Goal: Find contact information: Find contact information

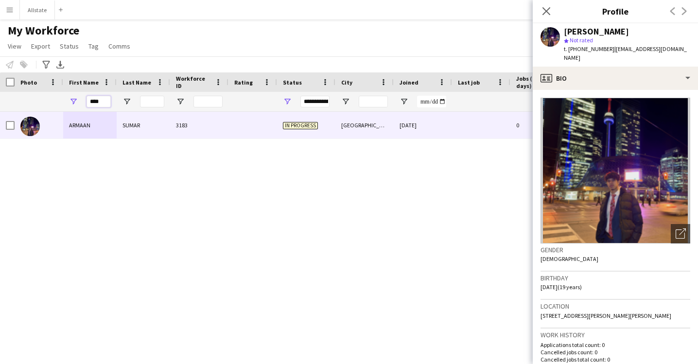
drag, startPoint x: 108, startPoint y: 102, endPoint x: 70, endPoint y: 102, distance: 37.9
click at [70, 102] on div "****" at bounding box center [89, 101] width 53 height 19
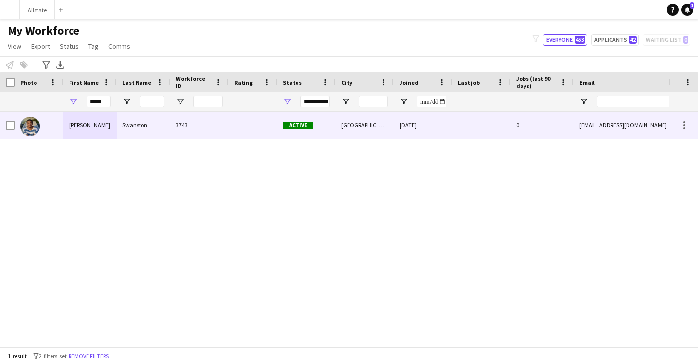
click at [86, 128] on div "[PERSON_NAME]" at bounding box center [89, 125] width 53 height 27
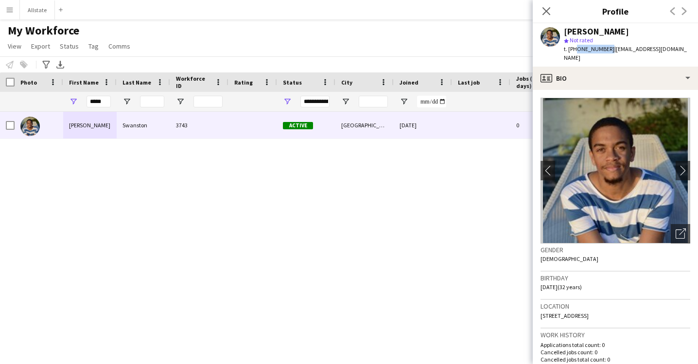
drag, startPoint x: 603, startPoint y: 52, endPoint x: 575, endPoint y: 52, distance: 28.7
click at [575, 52] on span "t. [PHONE_NUMBER]" at bounding box center [589, 48] width 51 height 7
copy span "7802385085"
drag, startPoint x: 107, startPoint y: 101, endPoint x: 14, endPoint y: 100, distance: 93.3
click at [14, 100] on div "*****" at bounding box center [526, 101] width 1053 height 19
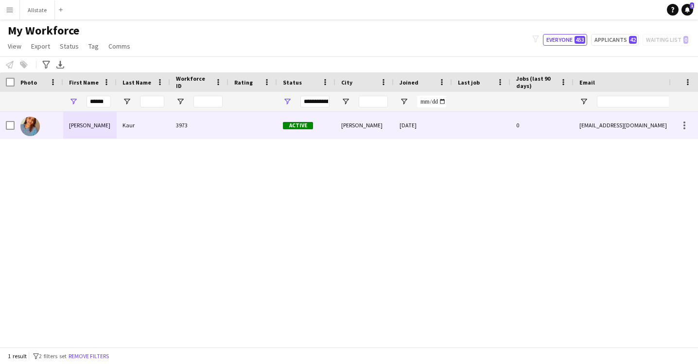
click at [69, 119] on div "[PERSON_NAME]" at bounding box center [89, 125] width 53 height 27
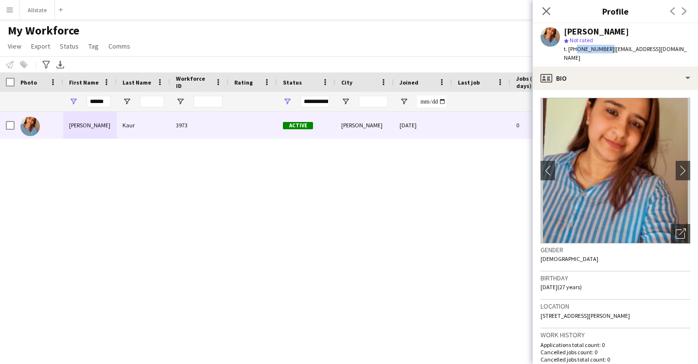
drag, startPoint x: 603, startPoint y: 50, endPoint x: 574, endPoint y: 51, distance: 29.2
click at [574, 51] on span "t. [PHONE_NUMBER]" at bounding box center [589, 48] width 51 height 7
copy span "6479661518"
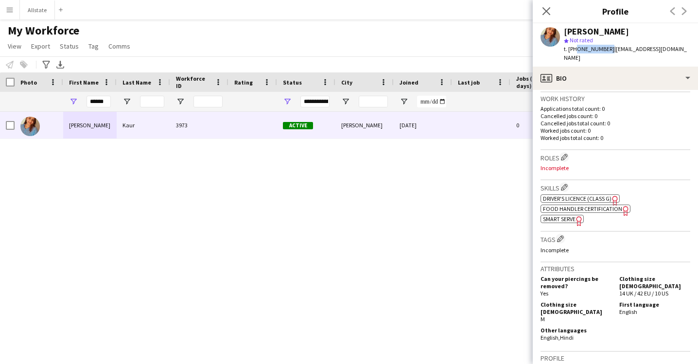
scroll to position [244, 0]
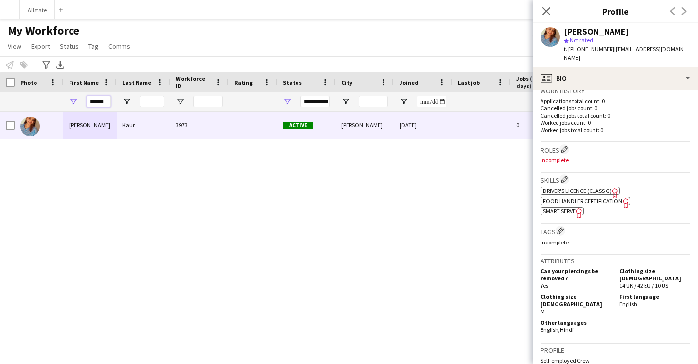
drag, startPoint x: 89, startPoint y: 103, endPoint x: 172, endPoint y: 103, distance: 82.6
click at [172, 103] on div "******" at bounding box center [526, 101] width 1053 height 19
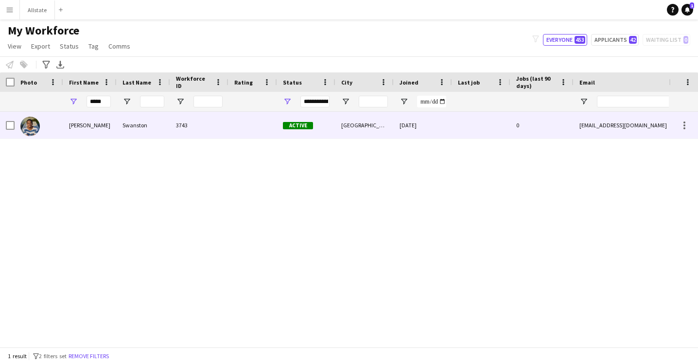
click at [156, 130] on div "Swanston" at bounding box center [143, 125] width 53 height 27
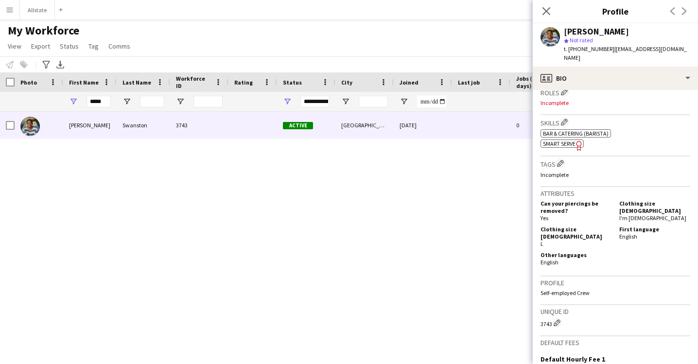
scroll to position [334, 0]
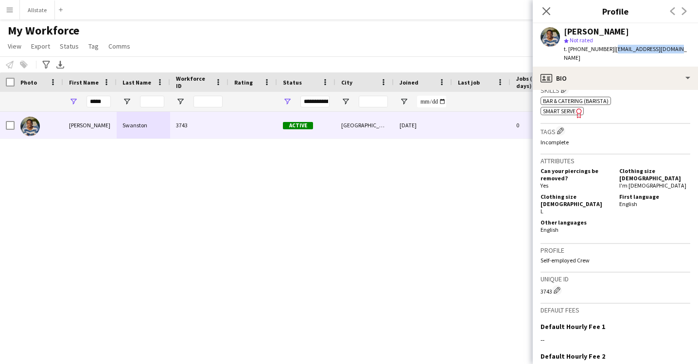
drag, startPoint x: 668, startPoint y: 49, endPoint x: 607, endPoint y: 53, distance: 60.9
click at [607, 53] on div "[PERSON_NAME] star Not rated t. [PHONE_NUMBER] | [EMAIL_ADDRESS][DOMAIN_NAME]" at bounding box center [615, 44] width 165 height 43
copy span "[EMAIL_ADDRESS][DOMAIN_NAME]"
click at [544, 14] on icon "Close pop-in" at bounding box center [545, 10] width 9 height 9
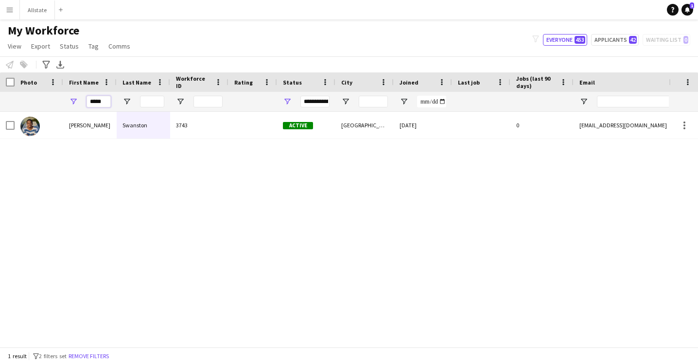
drag, startPoint x: 106, startPoint y: 103, endPoint x: 17, endPoint y: 94, distance: 89.9
click at [17, 94] on div "*****" at bounding box center [526, 101] width 1053 height 19
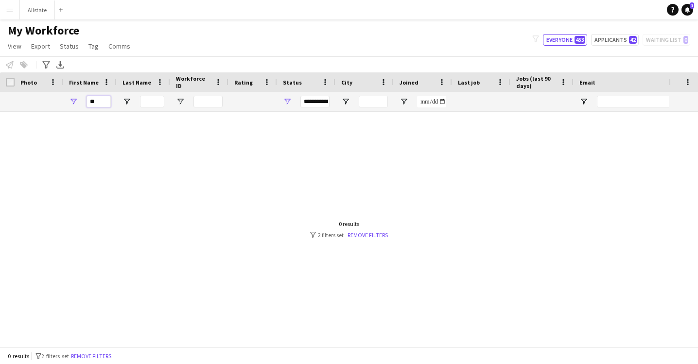
type input "*"
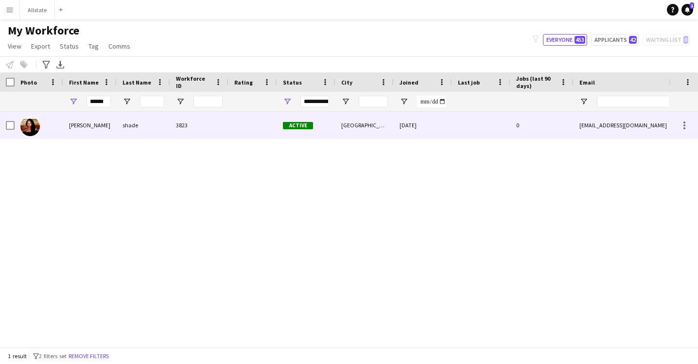
click at [85, 131] on div "[PERSON_NAME]" at bounding box center [89, 125] width 53 height 27
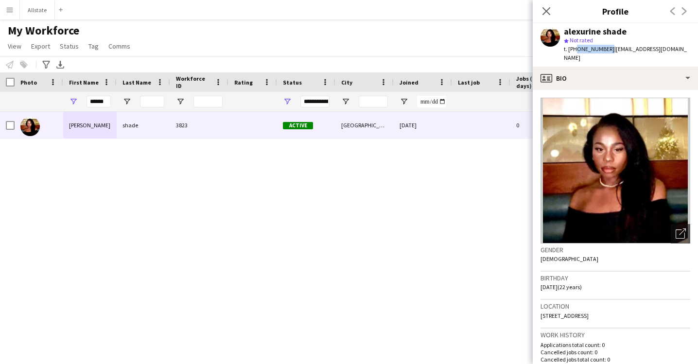
drag, startPoint x: 604, startPoint y: 50, endPoint x: 574, endPoint y: 51, distance: 29.7
click at [574, 51] on div "t. [PHONE_NUMBER] | [EMAIL_ADDRESS][DOMAIN_NAME]" at bounding box center [627, 53] width 126 height 17
copy span "4372356399"
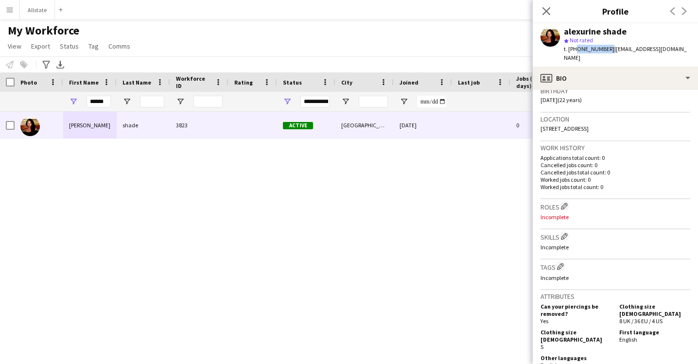
scroll to position [198, 0]
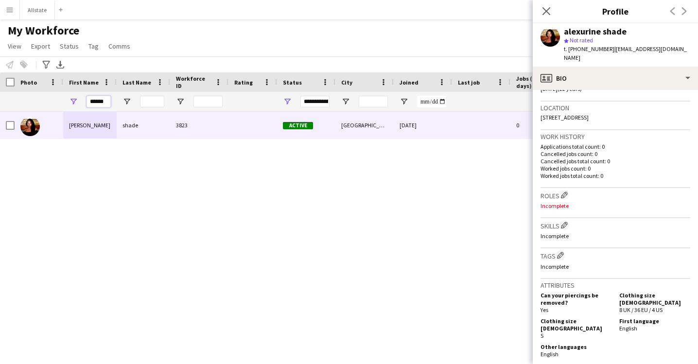
drag, startPoint x: 108, startPoint y: 101, endPoint x: 32, endPoint y: 101, distance: 75.8
click at [32, 101] on div "******" at bounding box center [526, 101] width 1053 height 19
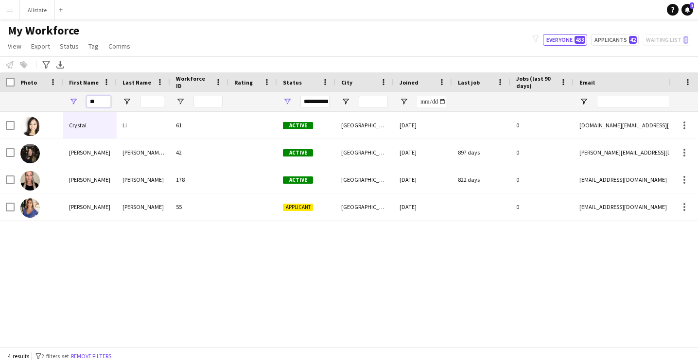
type input "*"
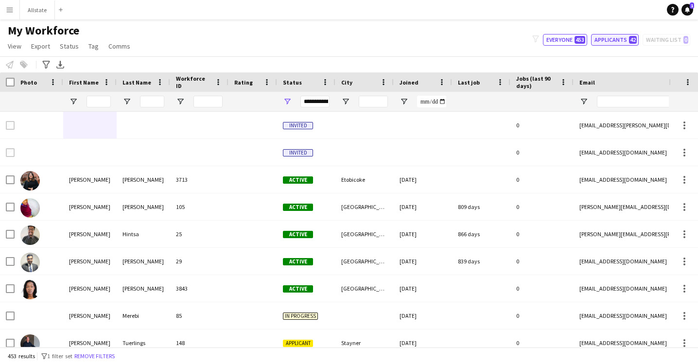
click at [621, 41] on button "Applicants 42" at bounding box center [615, 40] width 48 height 12
type input "**********"
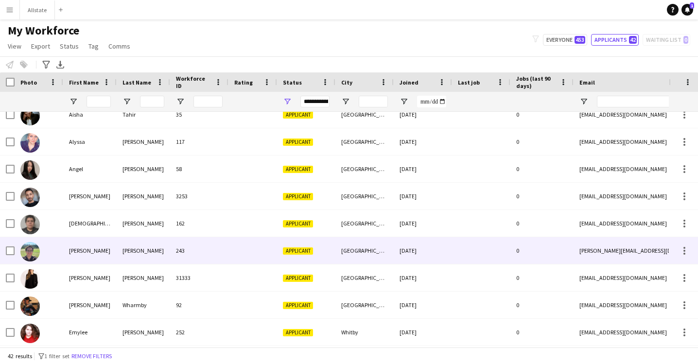
scroll to position [39, 0]
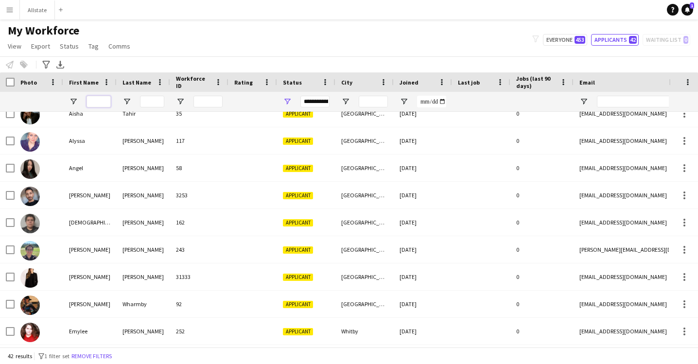
click at [103, 102] on input "First Name Filter Input" at bounding box center [98, 102] width 24 height 12
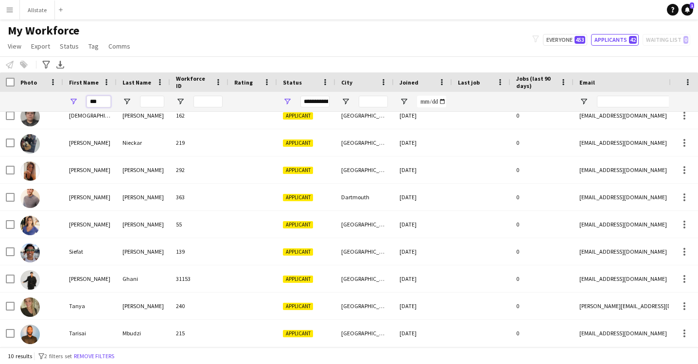
scroll to position [0, 0]
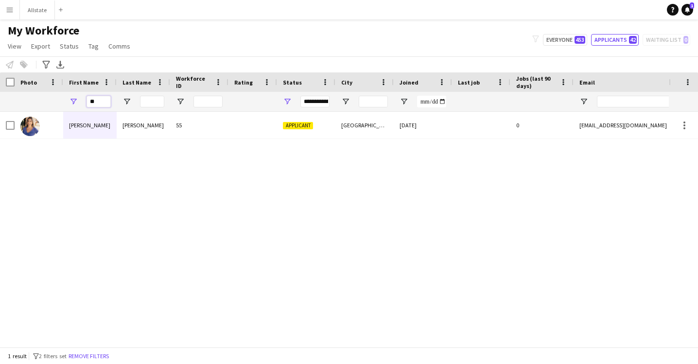
type input "*"
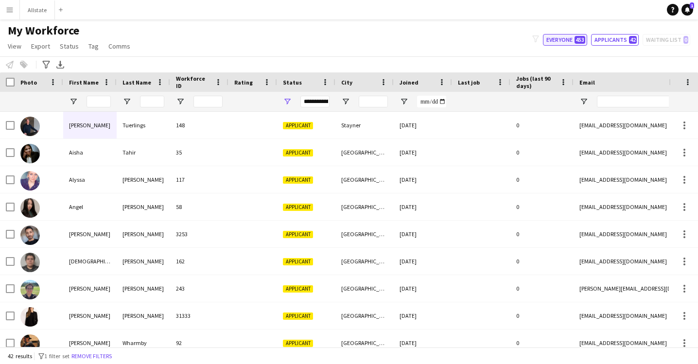
click at [575, 41] on button "Everyone 453" at bounding box center [565, 40] width 44 height 12
type input "**********"
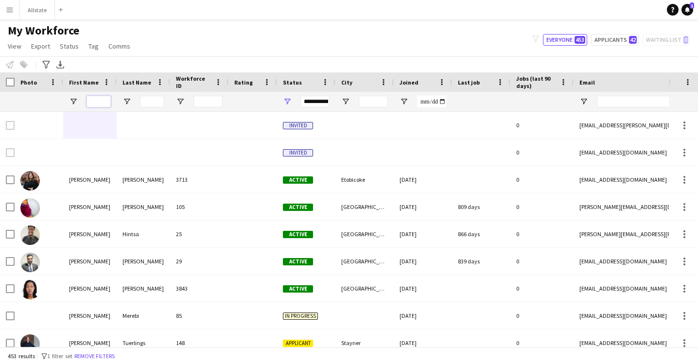
click at [103, 105] on input "First Name Filter Input" at bounding box center [98, 102] width 24 height 12
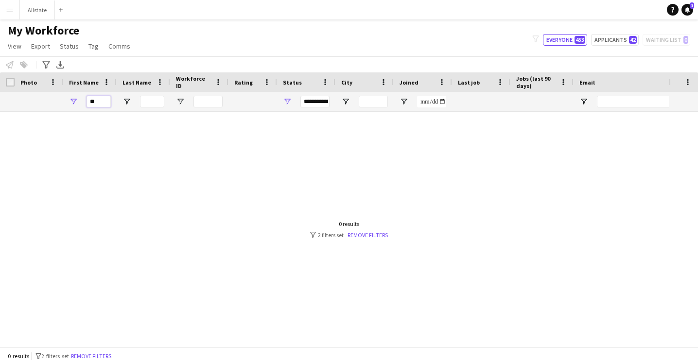
type input "*"
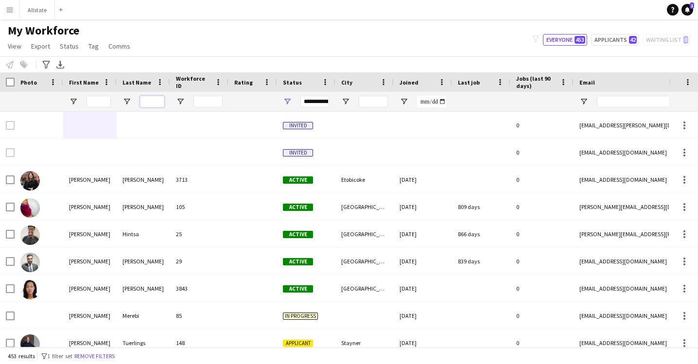
click at [144, 101] on input "Last Name Filter Input" at bounding box center [152, 102] width 24 height 12
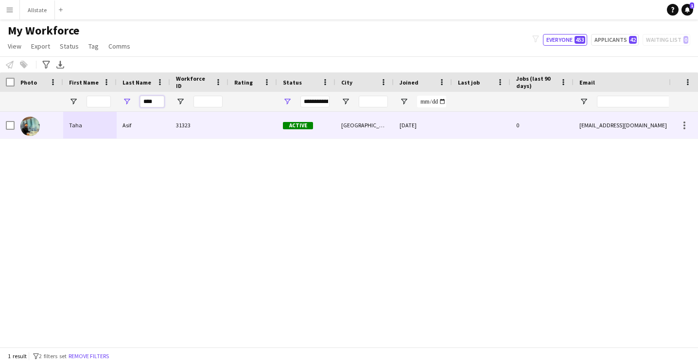
type input "****"
click at [144, 133] on div "Asif" at bounding box center [143, 125] width 53 height 27
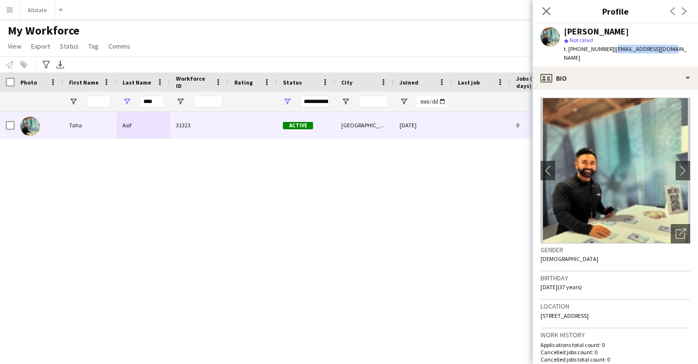
drag, startPoint x: 659, startPoint y: 50, endPoint x: 606, endPoint y: 50, distance: 53.0
click at [606, 50] on div "[PERSON_NAME] star Not rated t. [PHONE_NUMBER] | [EMAIL_ADDRESS][DOMAIN_NAME]" at bounding box center [615, 44] width 165 height 43
copy span "[EMAIL_ADDRESS][DOMAIN_NAME]"
